Goal: Information Seeking & Learning: Learn about a topic

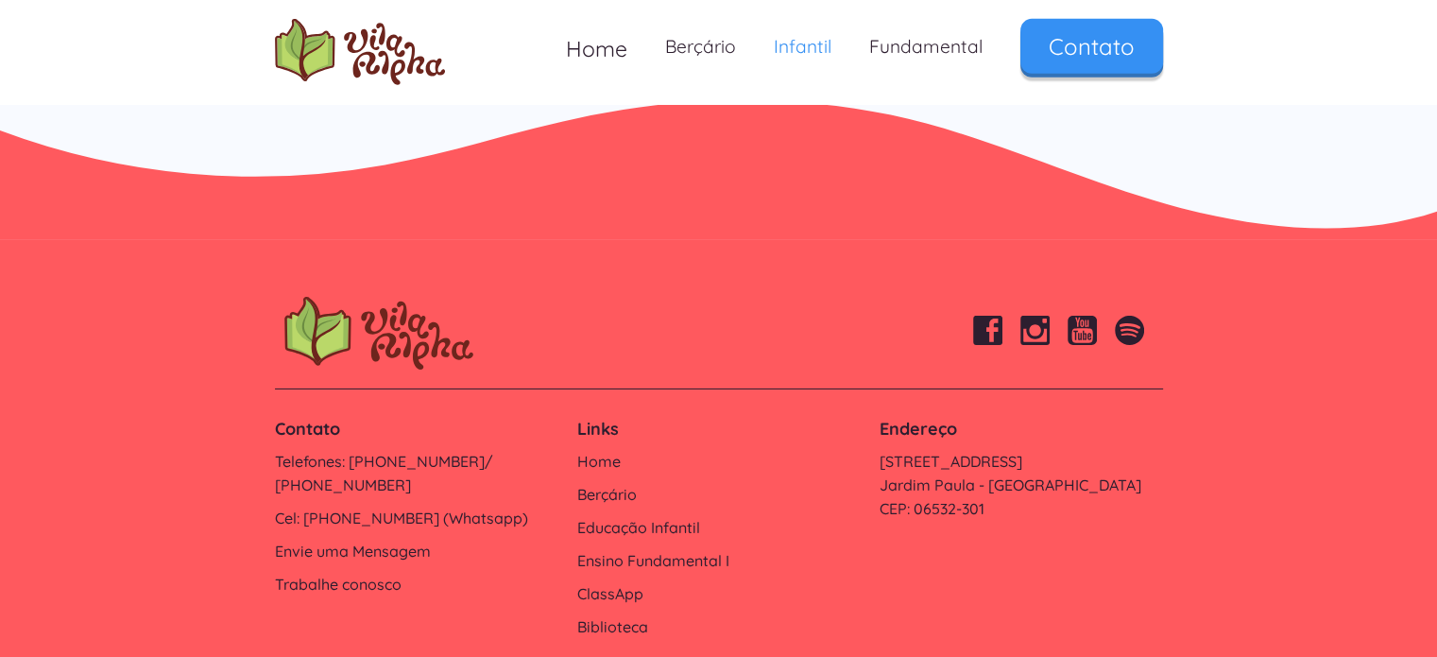
scroll to position [6182, 0]
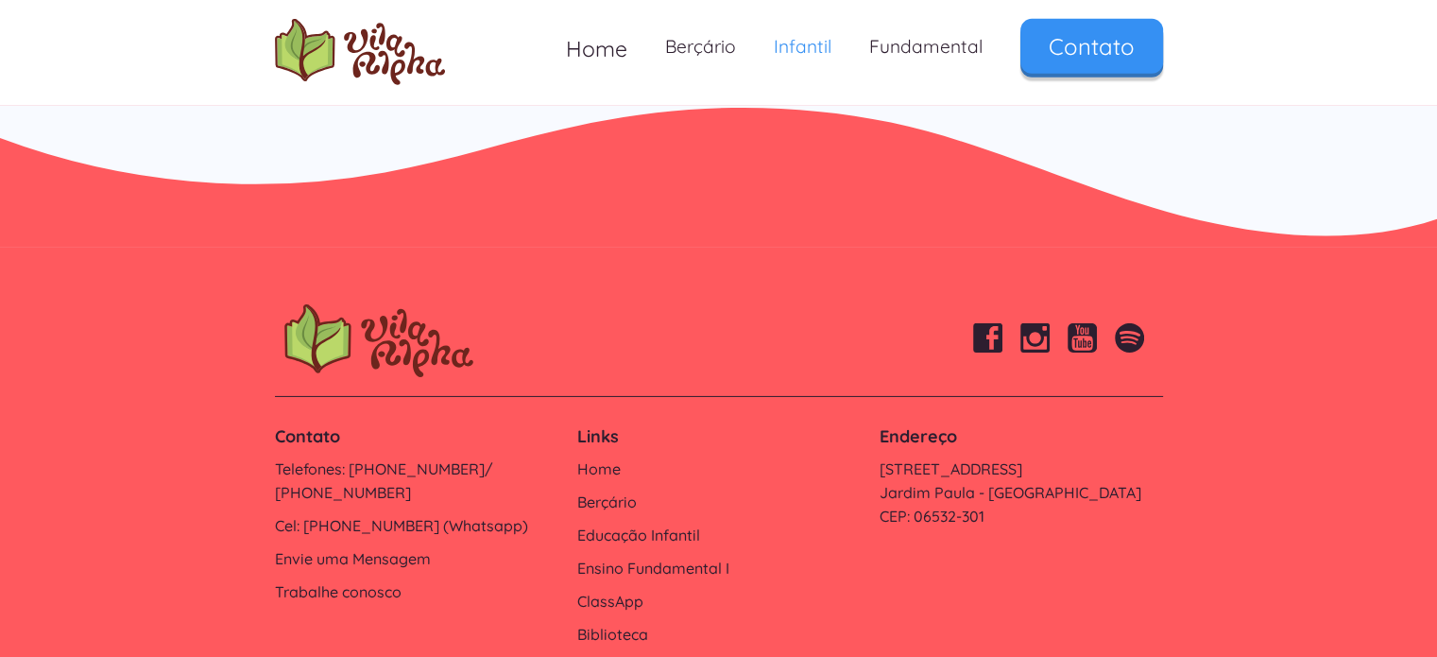
click at [623, 520] on div "Links Home Berçário Educação Infantil Ensino Fundamental I ClassApp Biblioteca" at bounding box center [718, 536] width 302 height 240
click at [623, 523] on link "Educação Infantil" at bounding box center [717, 535] width 283 height 24
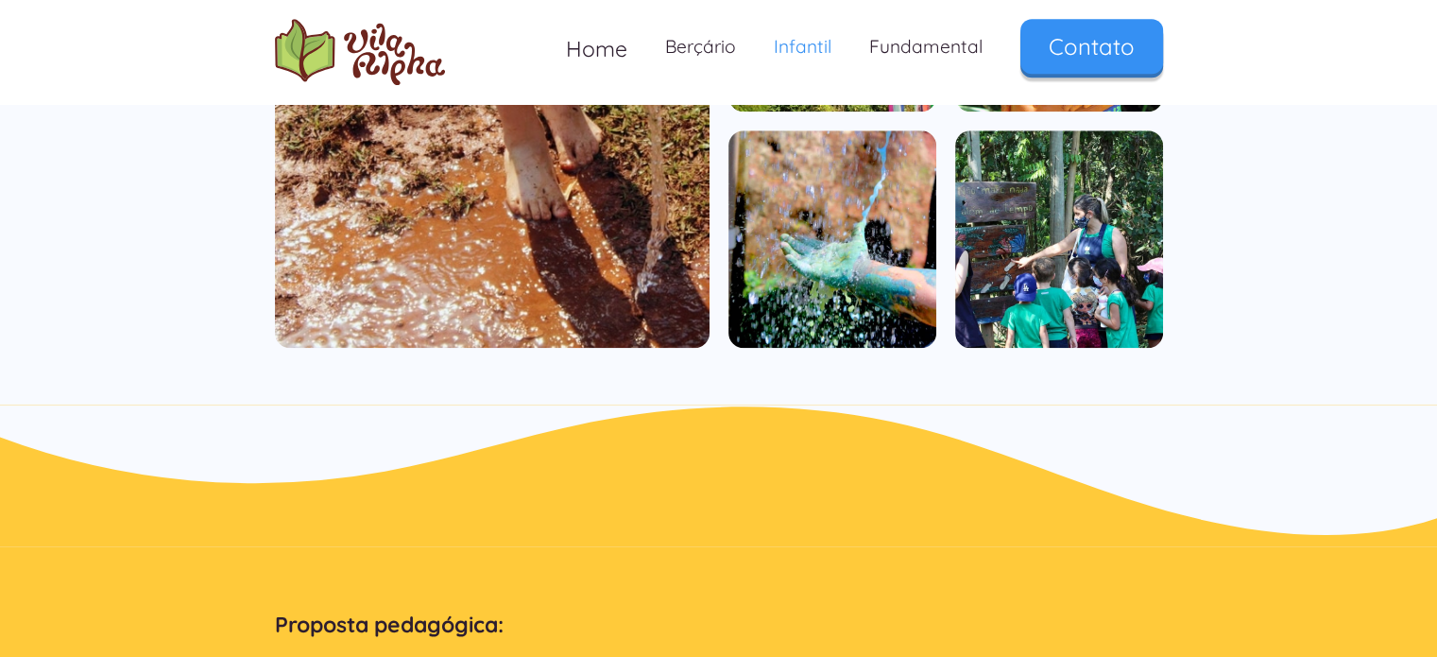
scroll to position [1436, 0]
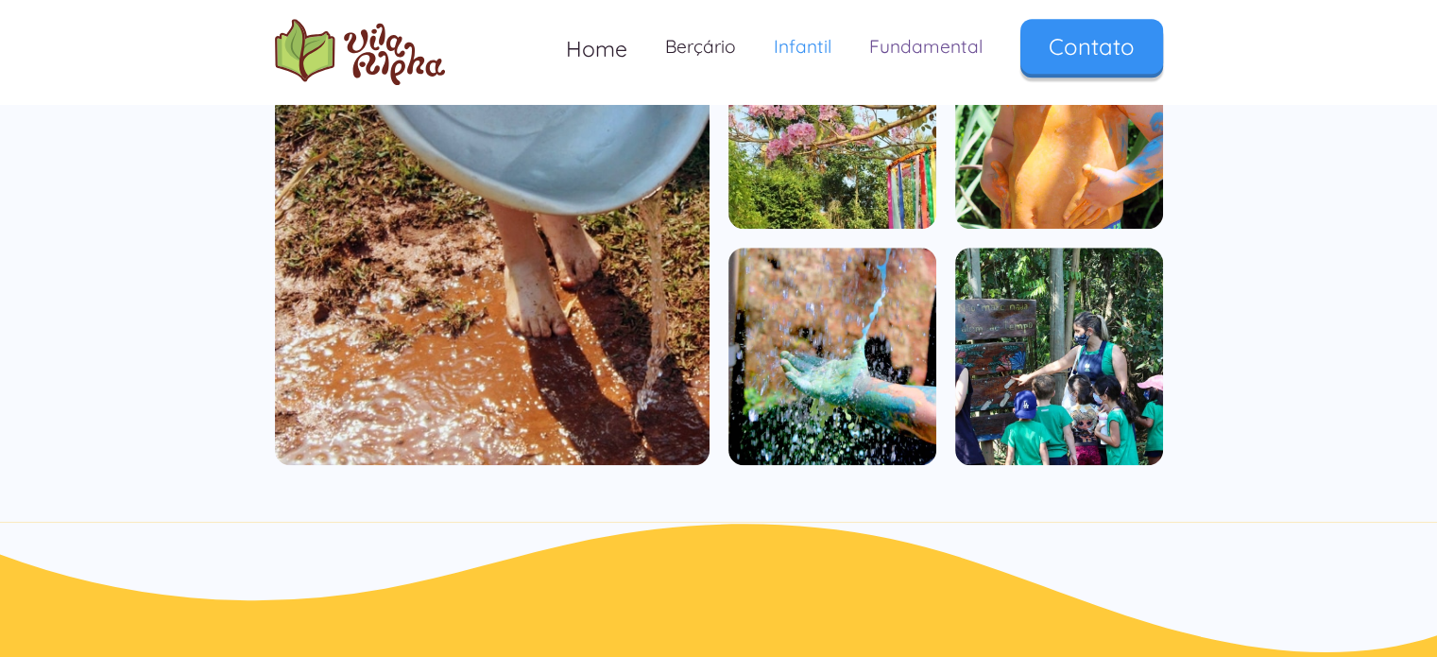
click at [905, 60] on link "Fundamental" at bounding box center [925, 47] width 151 height 56
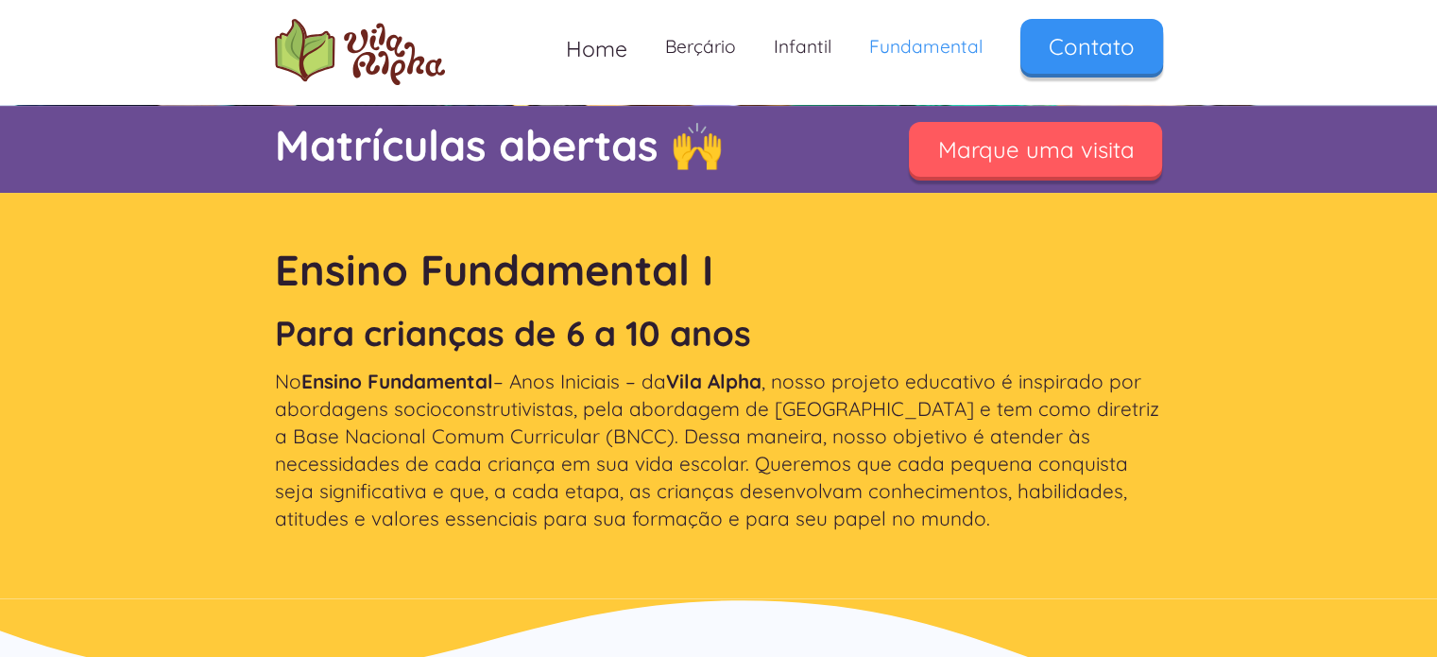
scroll to position [162, 0]
